Goal: Obtain resource: Obtain resource

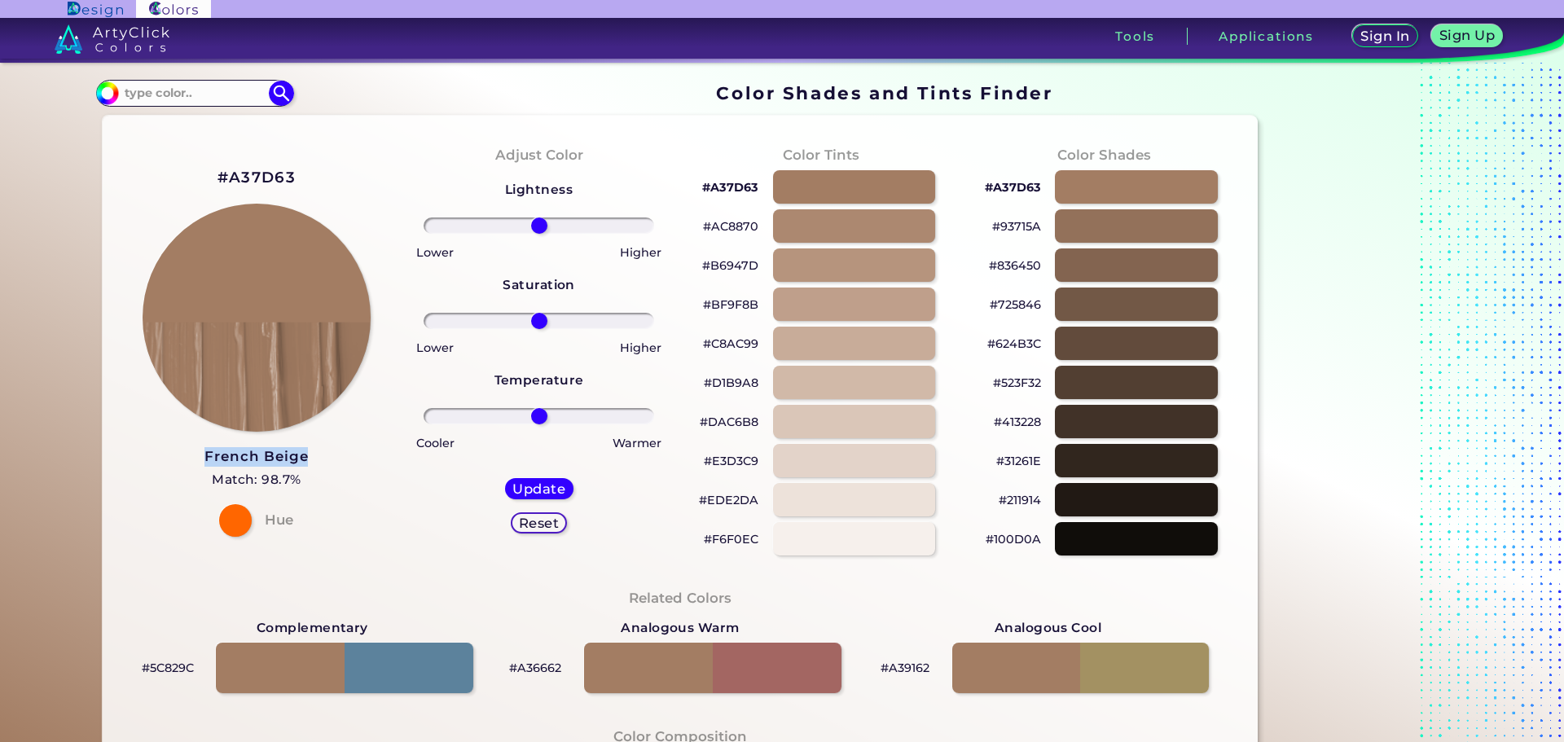
drag, startPoint x: 308, startPoint y: 461, endPoint x: 200, endPoint y: 454, distance: 107.8
click at [200, 454] on div "#A37D63 French Beige Match: 98.7% Hue" at bounding box center [257, 350] width 283 height 443
copy h3 "French Beige"
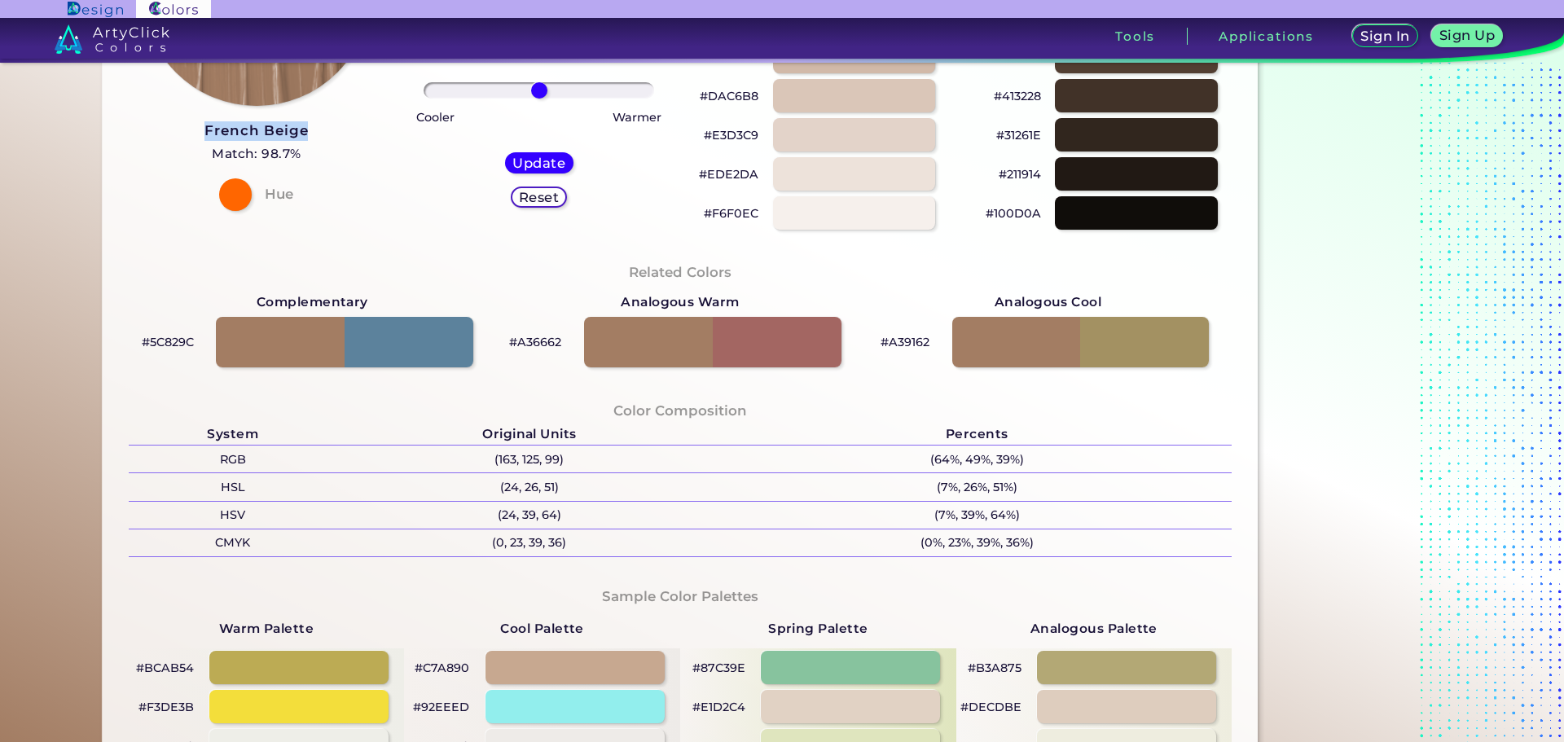
scroll to position [407, 0]
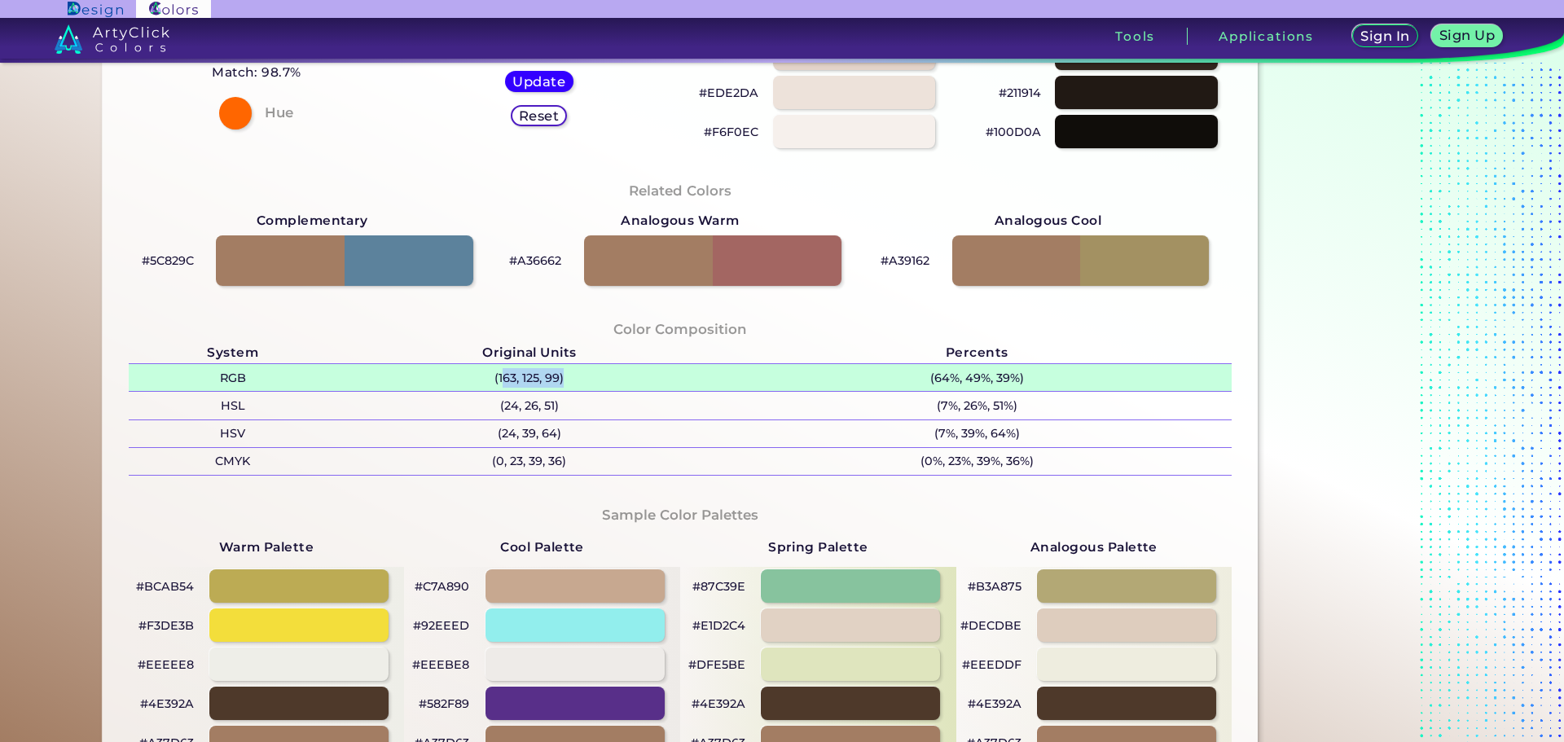
drag, startPoint x: 558, startPoint y: 380, endPoint x: 498, endPoint y: 379, distance: 60.3
click at [498, 379] on p "(163, 125, 99)" at bounding box center [529, 377] width 384 height 27
copy p "63, 125, 99)"
drag, startPoint x: 551, startPoint y: 377, endPoint x: 492, endPoint y: 381, distance: 58.8
click at [492, 381] on p "(163, 125, 99)" at bounding box center [529, 377] width 384 height 27
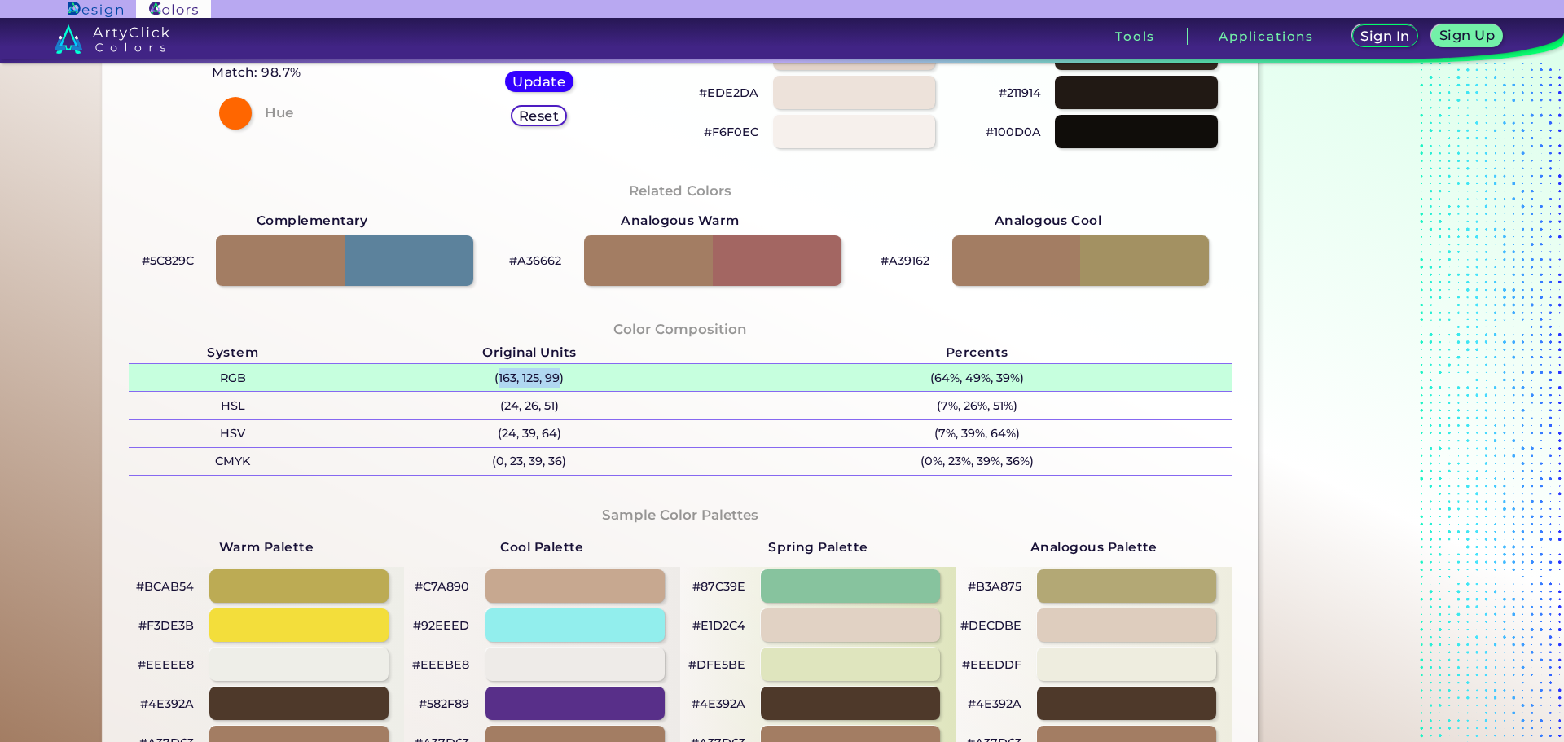
copy p "163, 125, 99"
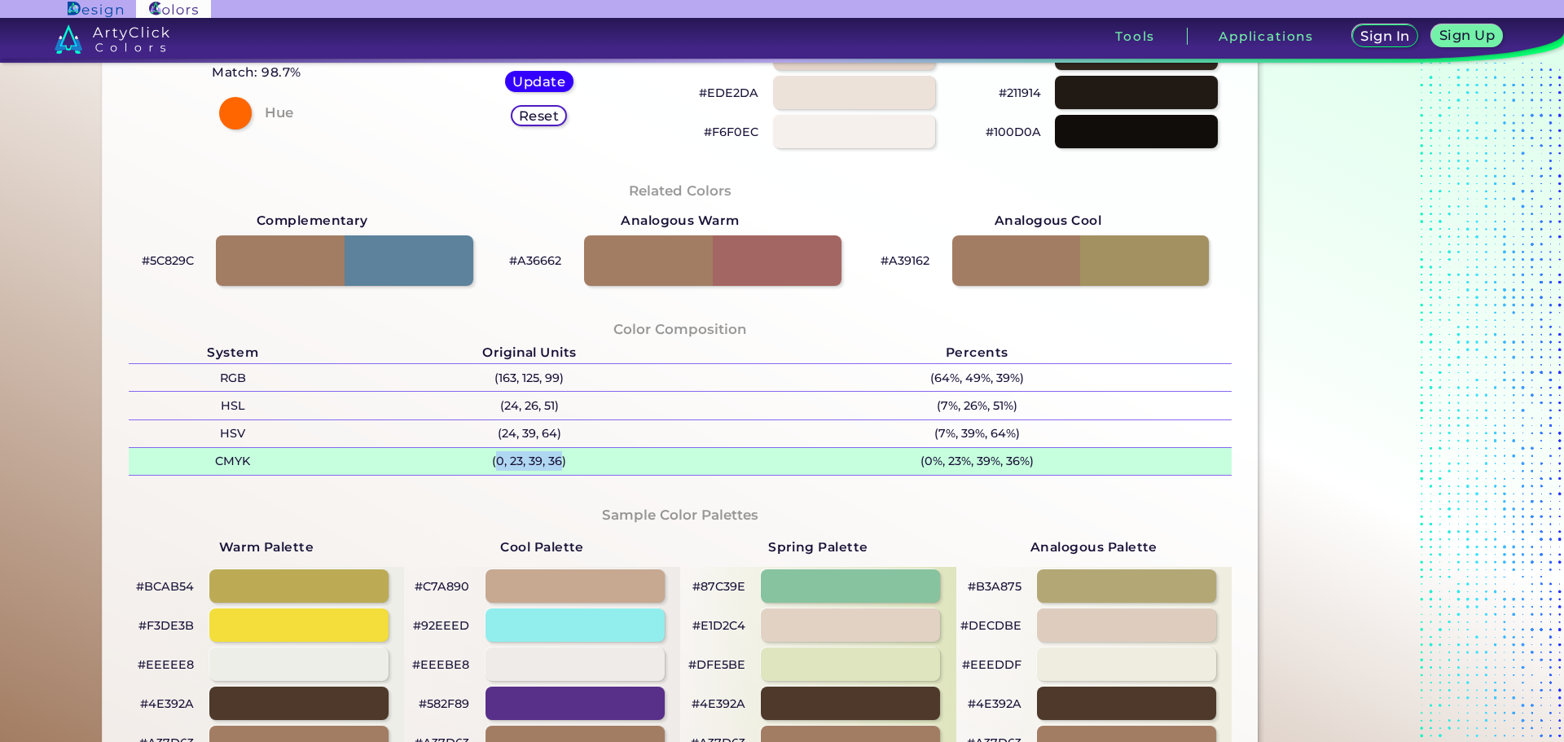
drag, startPoint x: 554, startPoint y: 462, endPoint x: 491, endPoint y: 468, distance: 63.0
click at [491, 468] on p "(0, 23, 39, 36)" at bounding box center [529, 461] width 384 height 27
copy p "0, 23, 39, 36"
